Goal: Task Accomplishment & Management: Use online tool/utility

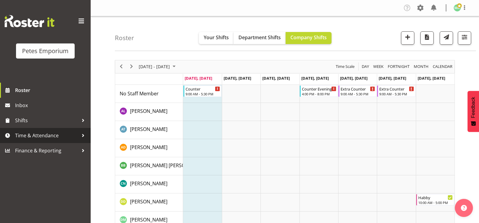
click at [71, 133] on span "Time & Attendance" at bounding box center [46, 135] width 63 height 9
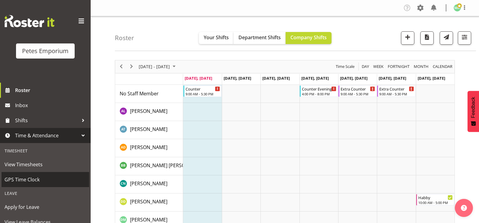
click at [47, 181] on span "GPS Time Clock" at bounding box center [46, 179] width 82 height 9
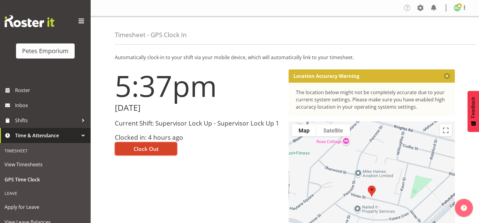
click at [165, 150] on button "Clock Out" at bounding box center [146, 148] width 62 height 13
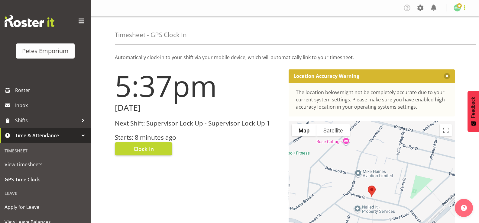
click at [467, 11] on span at bounding box center [464, 7] width 7 height 7
click at [458, 31] on link "Log Out" at bounding box center [439, 31] width 58 height 11
